Goal: Task Accomplishment & Management: Manage account settings

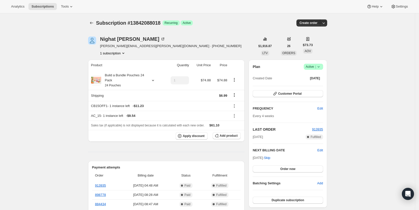
click at [37, 6] on span "Subscriptions" at bounding box center [42, 7] width 22 height 4
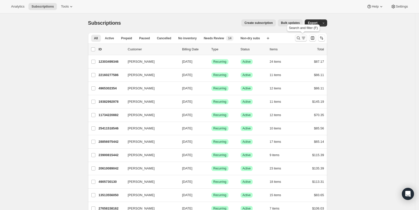
click at [301, 37] on icon "Search and filter results" at bounding box center [298, 37] width 5 height 5
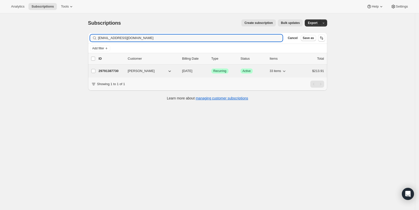
type input "[EMAIL_ADDRESS][DOMAIN_NAME]"
click at [191, 72] on span "[DATE]" at bounding box center [187, 71] width 10 height 4
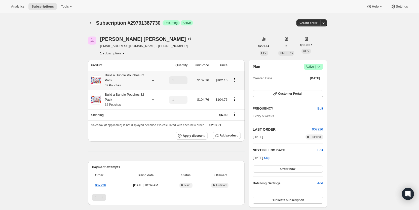
click at [155, 80] on icon at bounding box center [152, 80] width 5 height 5
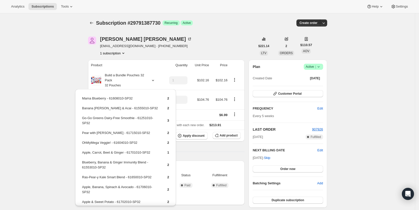
click at [57, 68] on div "Subscription #29791387730. This page is ready Subscription #29791387730 Success…" at bounding box center [207, 195] width 415 height 364
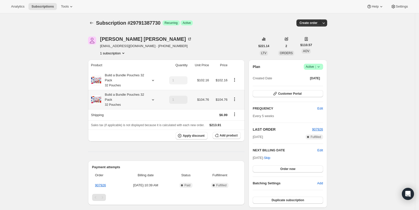
click at [154, 100] on icon at bounding box center [153, 99] width 2 height 1
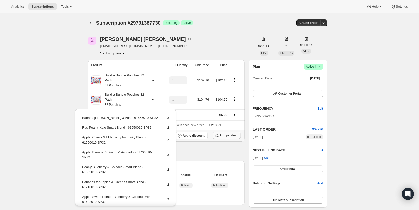
click at [233, 134] on span "Add product" at bounding box center [229, 135] width 18 height 4
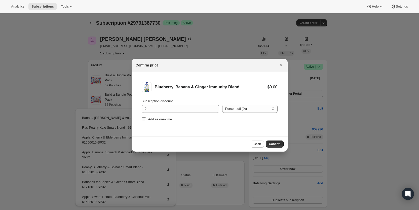
click at [143, 119] on input "Add as one-time" at bounding box center [144, 119] width 4 height 4
checkbox input "true"
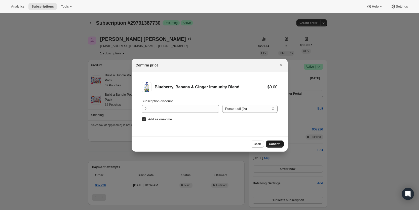
click at [273, 143] on span "Confirm" at bounding box center [275, 144] width 12 height 4
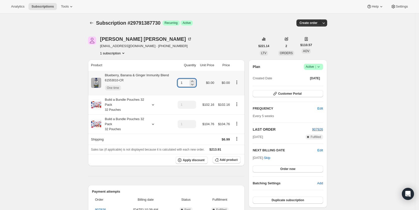
drag, startPoint x: 182, startPoint y: 83, endPoint x: 189, endPoint y: 83, distance: 6.8
click at [188, 83] on input "1" at bounding box center [183, 83] width 11 height 8
type input "6"
click at [46, 6] on span "Subscriptions" at bounding box center [42, 7] width 22 height 4
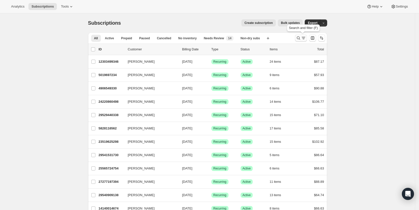
click at [304, 39] on icon "Search and filter results" at bounding box center [303, 39] width 2 height 1
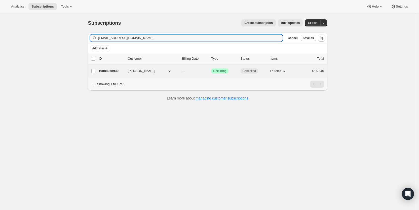
type input "[EMAIL_ADDRESS][DOMAIN_NAME]"
click at [185, 71] on span "---" at bounding box center [183, 71] width 3 height 4
